Goal: Navigation & Orientation: Go to known website

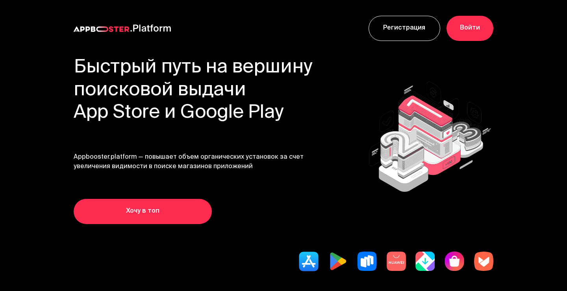
click at [420, 262] on img at bounding box center [425, 261] width 20 height 20
click at [448, 259] on img at bounding box center [454, 261] width 20 height 20
click at [429, 260] on img at bounding box center [425, 261] width 20 height 20
click at [121, 26] on img at bounding box center [101, 29] width 55 height 6
click at [456, 263] on img at bounding box center [454, 261] width 20 height 20
